Goal: Information Seeking & Learning: Find specific fact

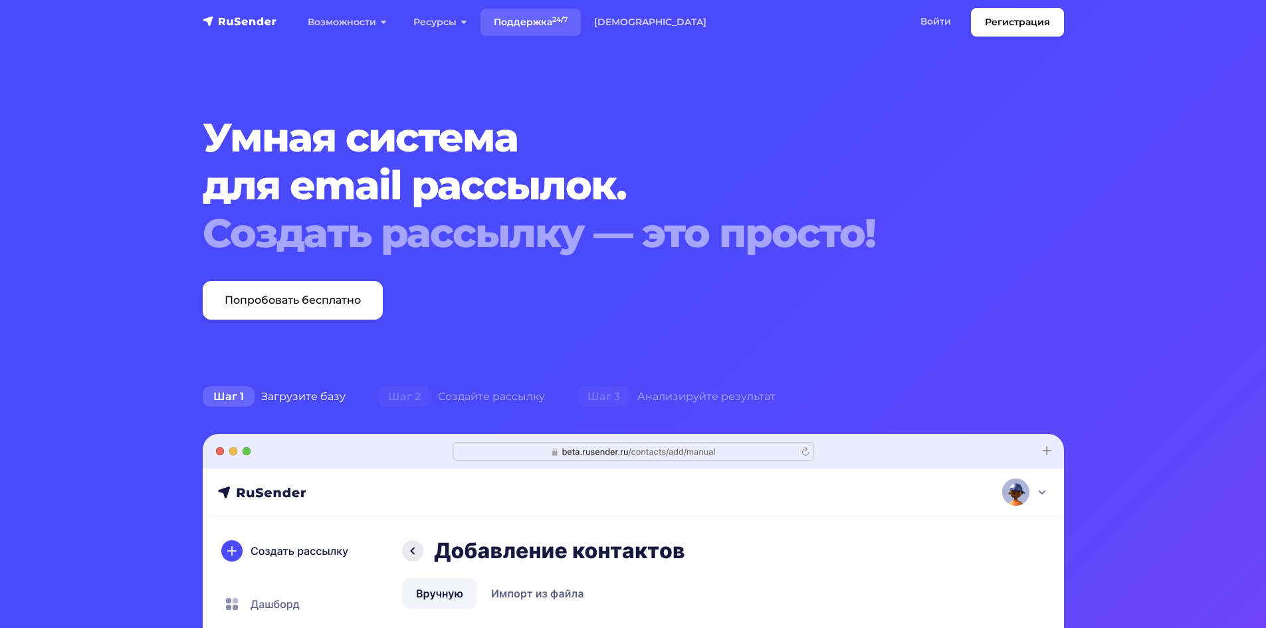
click at [530, 11] on link "Поддержка 24/7" at bounding box center [530, 22] width 100 height 27
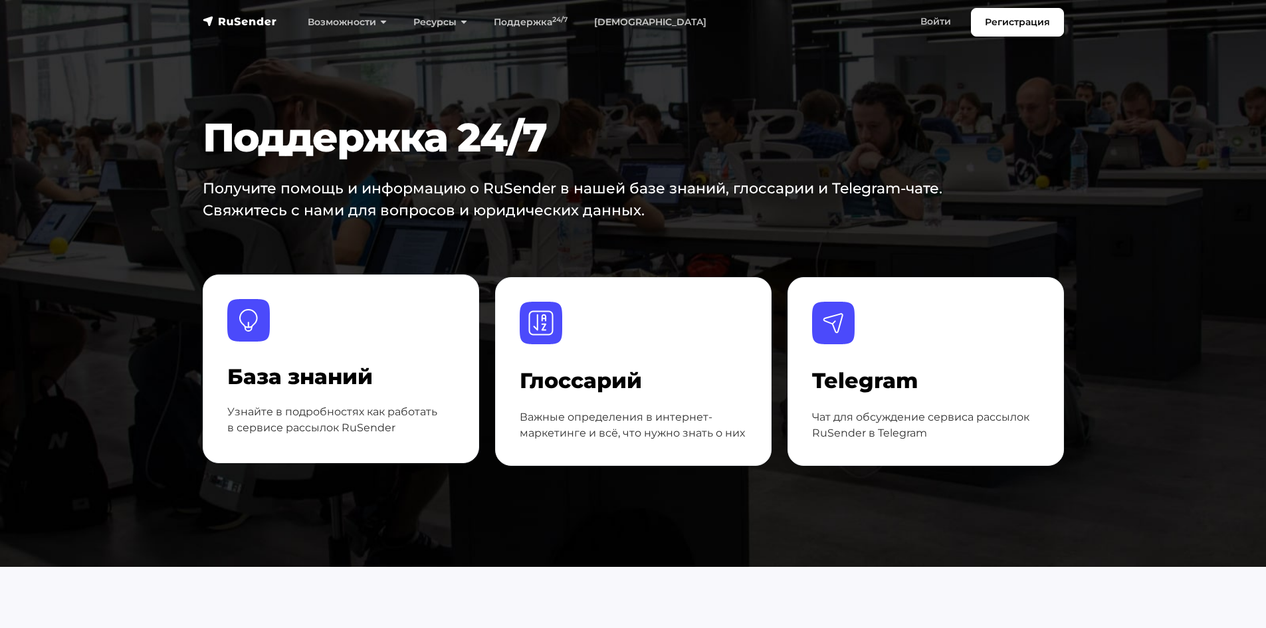
click at [333, 341] on div at bounding box center [340, 332] width 227 height 66
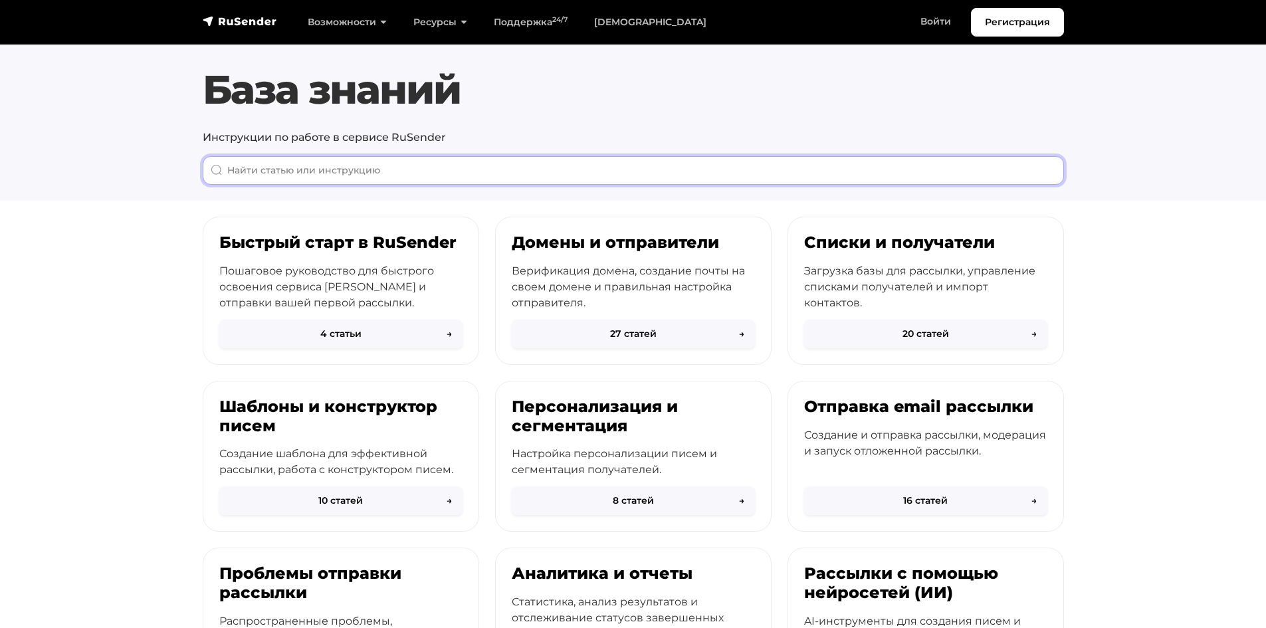
click at [437, 169] on input "When autocomplete results are available use up and down arrows to review and en…" at bounding box center [633, 170] width 861 height 29
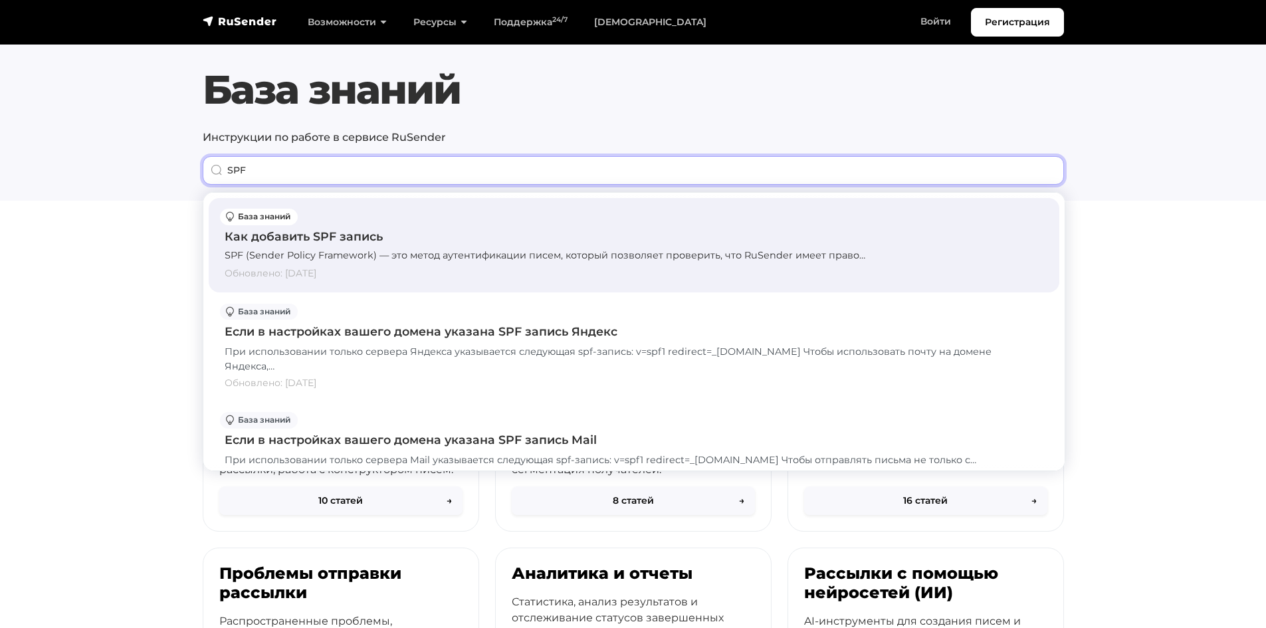
type input "SPF"
click at [297, 233] on div "Как добавить SPF запись" at bounding box center [634, 236] width 819 height 17
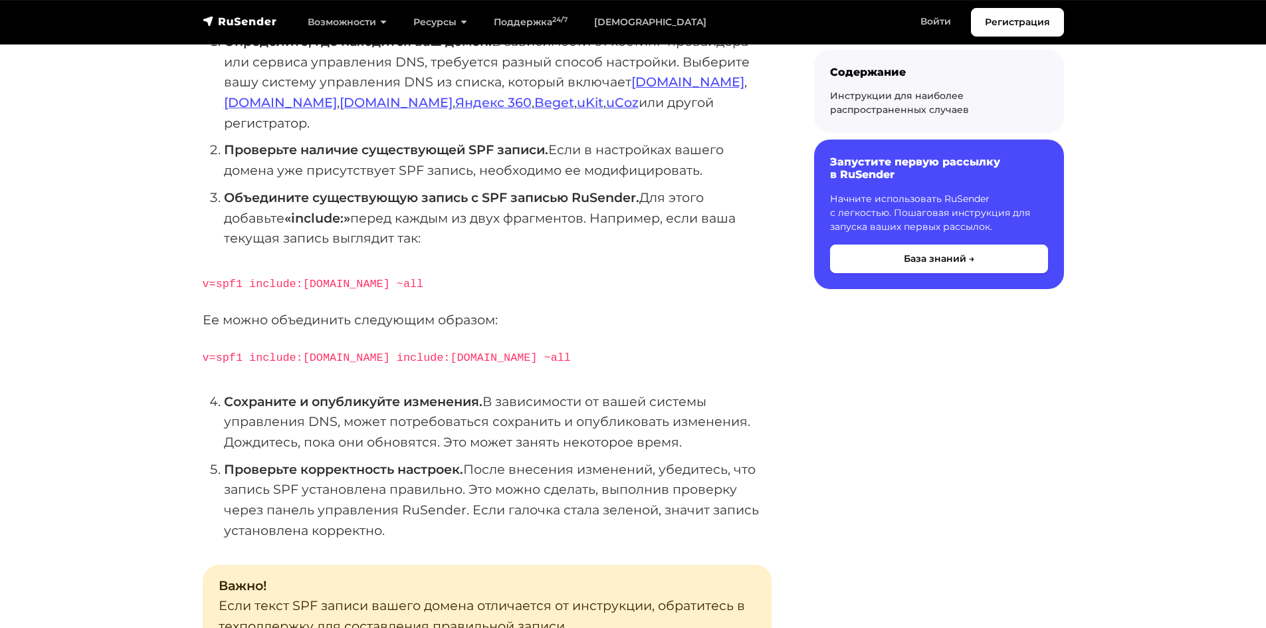
scroll to position [332, 0]
